Goal: Register for event/course

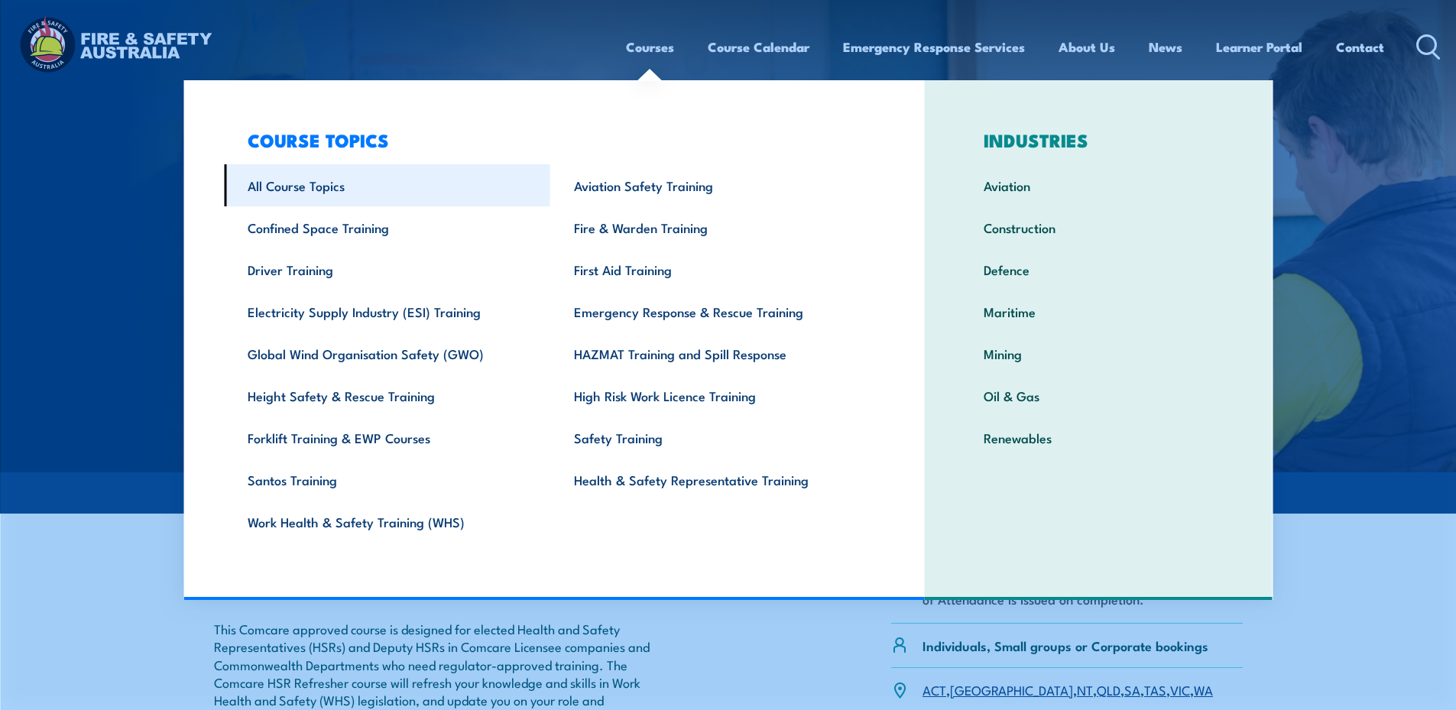
click at [294, 186] on link "All Course Topics" at bounding box center [387, 185] width 326 height 42
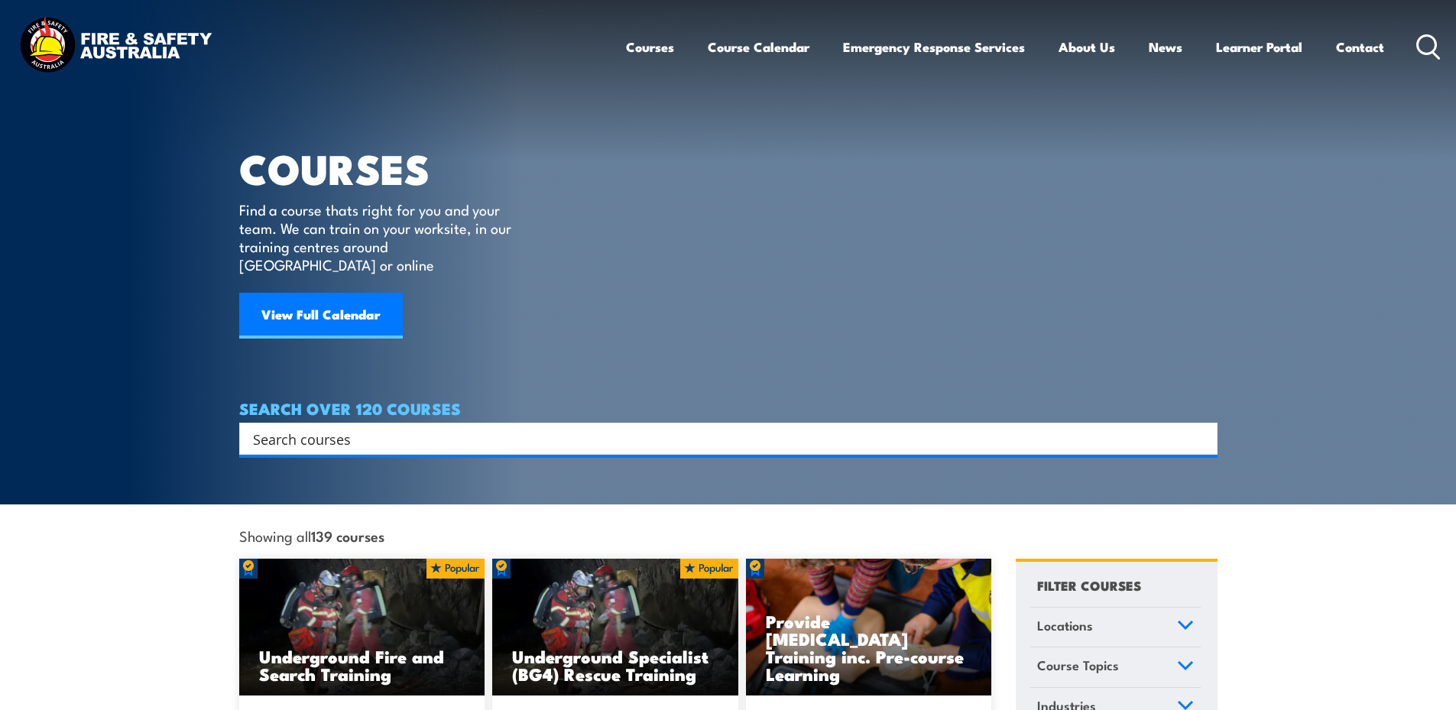
click at [455, 427] on input "Search input" at bounding box center [718, 438] width 931 height 23
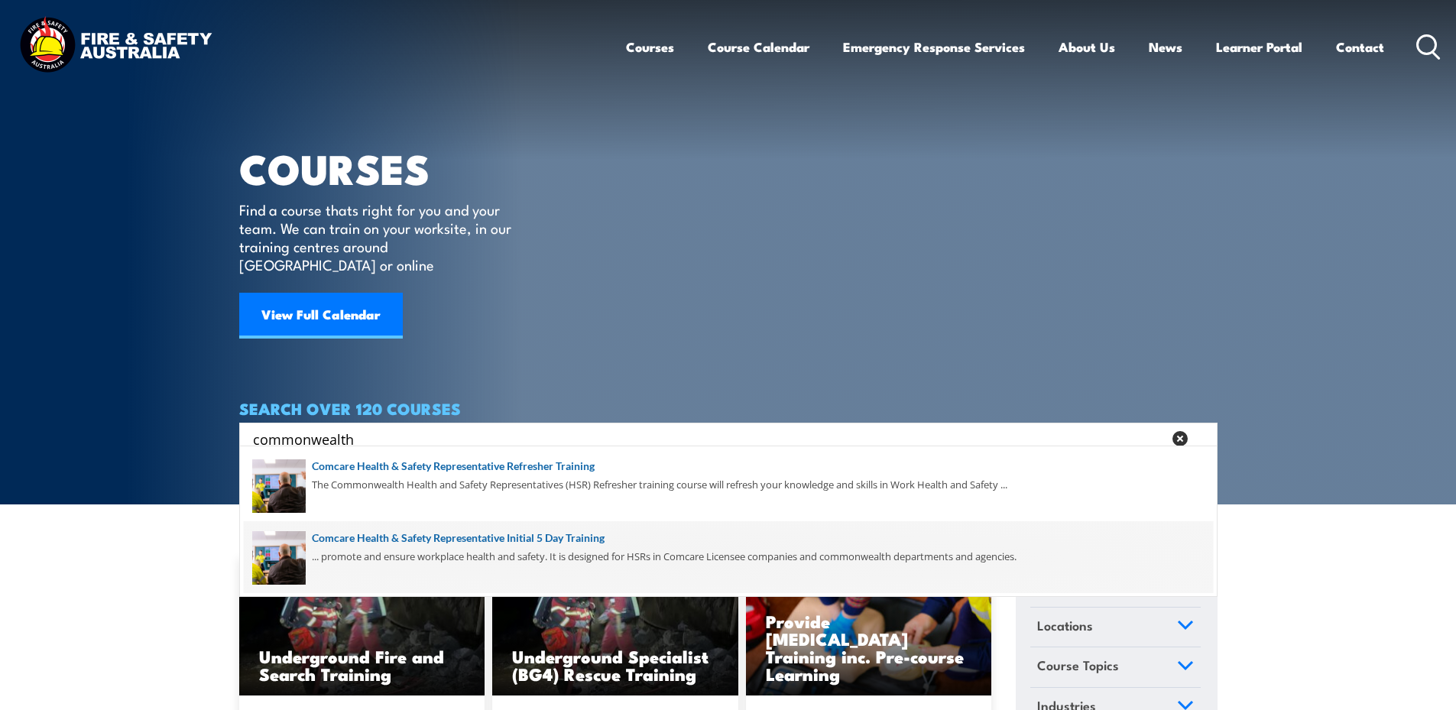
type input "commonwealth"
click at [494, 538] on span at bounding box center [728, 557] width 969 height 72
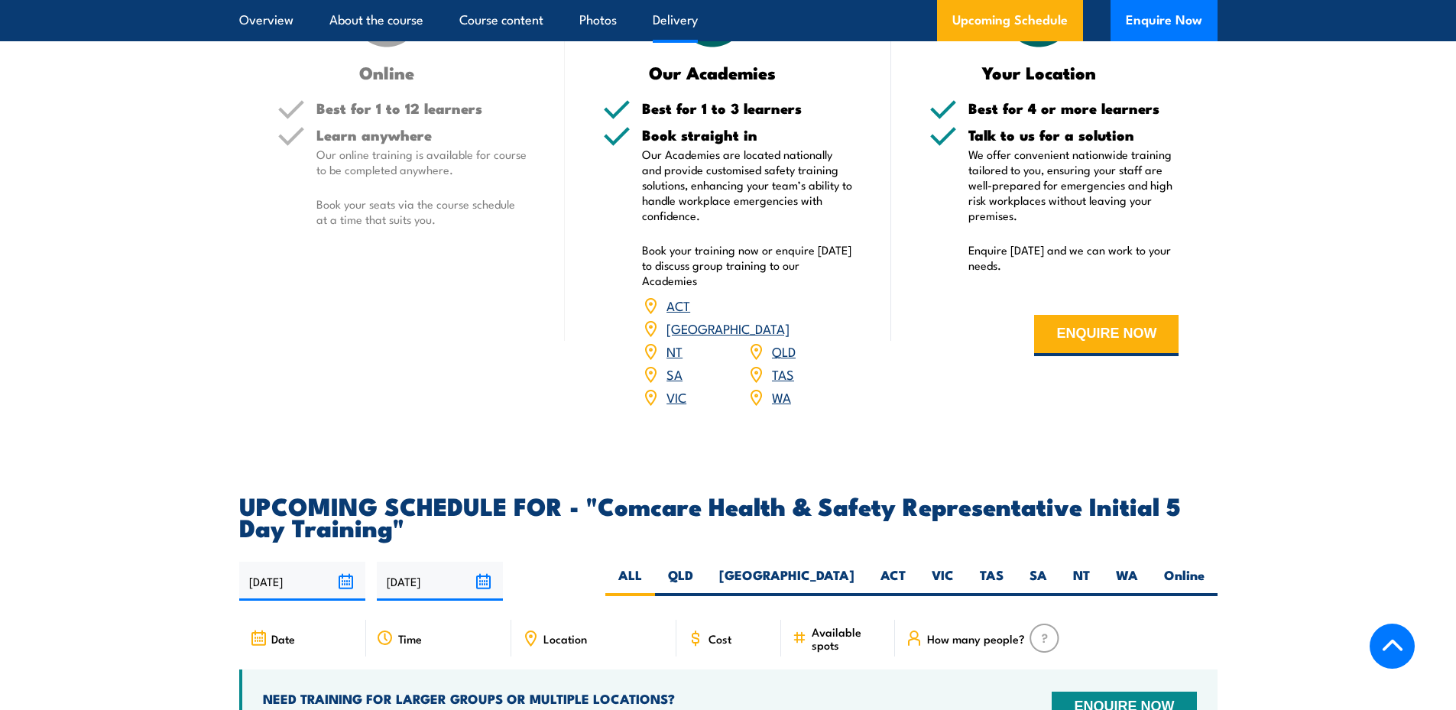
scroll to position [2522, 0]
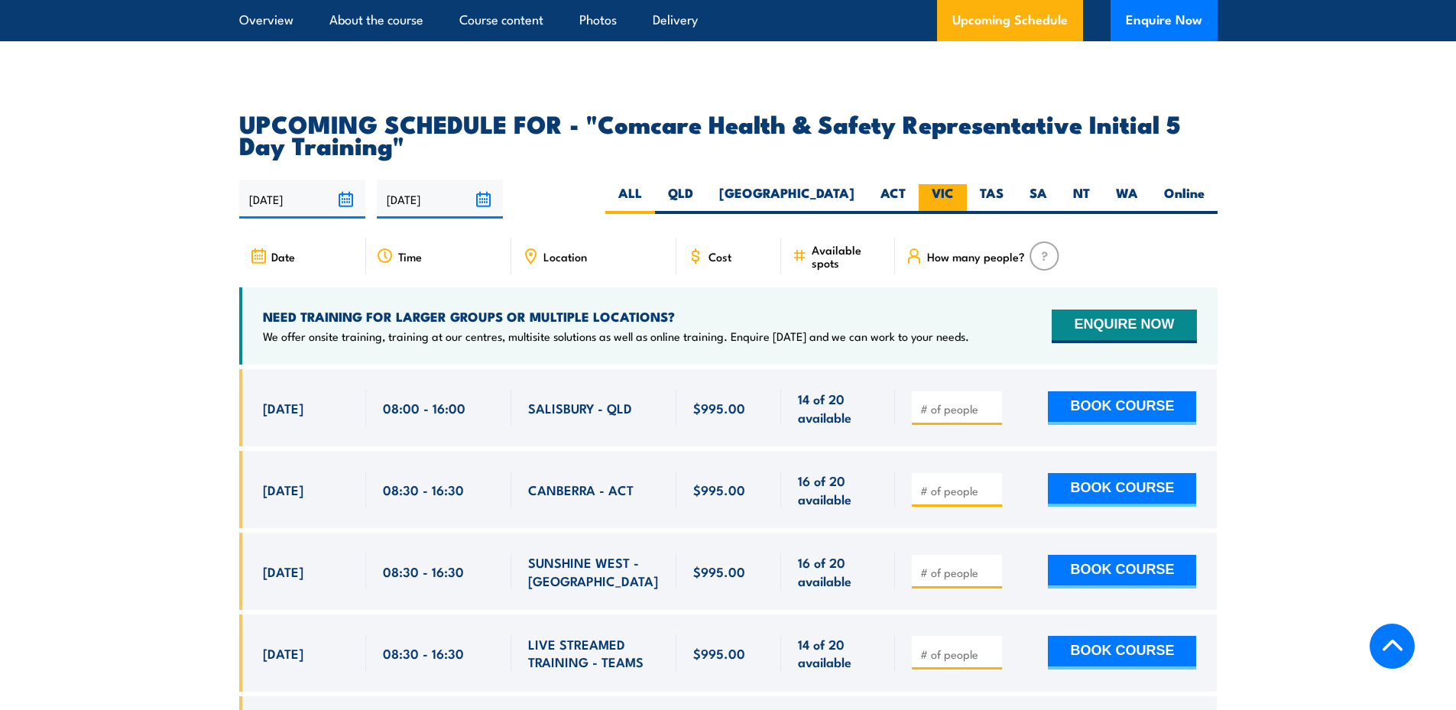
click at [955, 184] on label "VIC" at bounding box center [943, 199] width 48 height 30
click at [955, 184] on input "VIC" at bounding box center [959, 189] width 10 height 10
radio input "true"
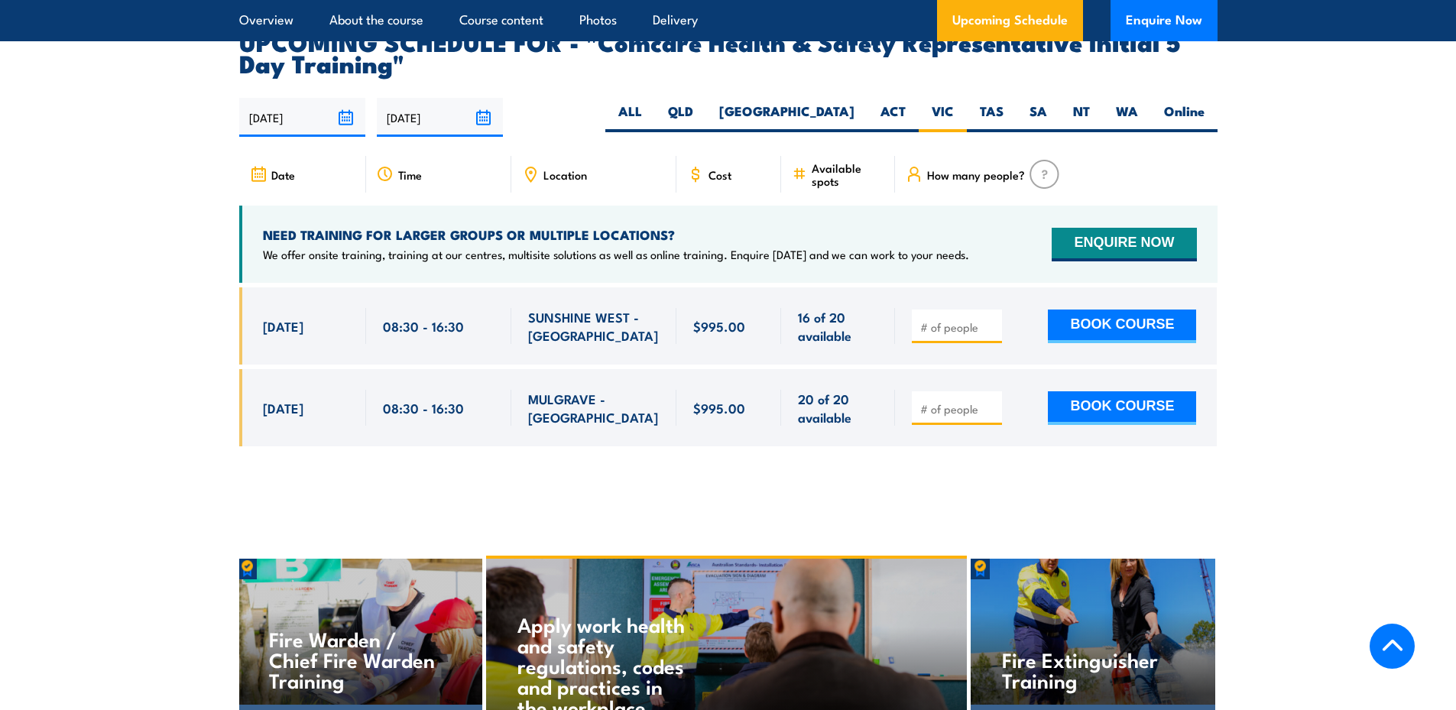
scroll to position [2611, 0]
